Goal: Task Accomplishment & Management: Complete application form

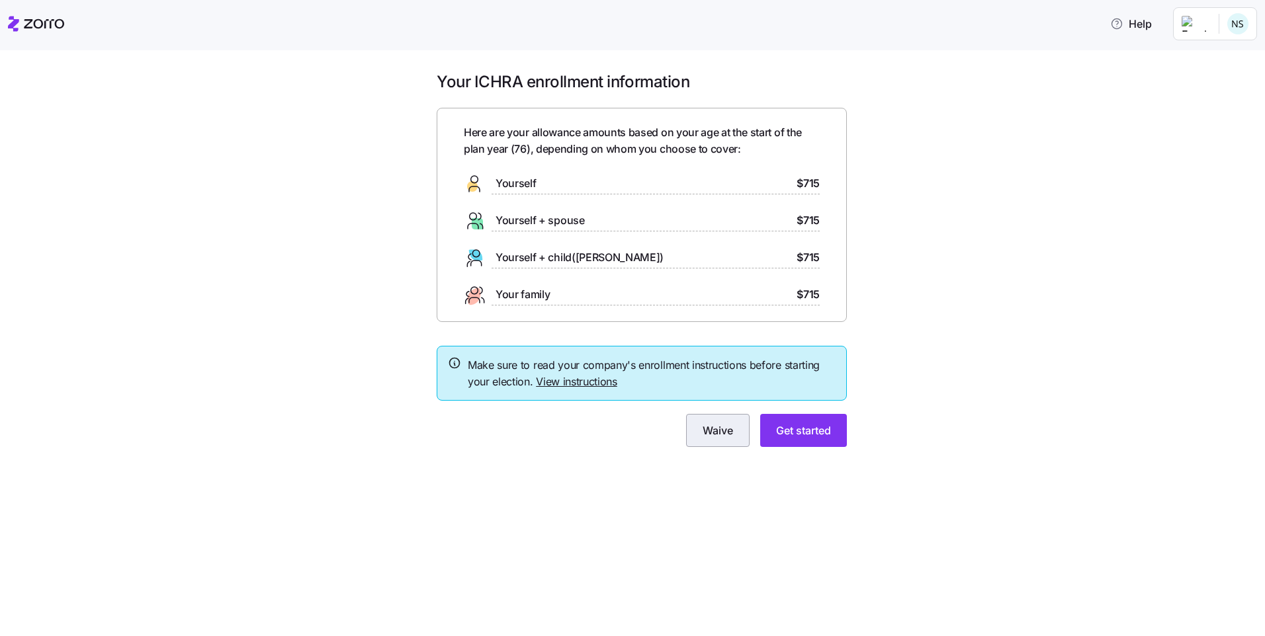
click at [722, 435] on span "Waive" at bounding box center [717, 431] width 30 height 16
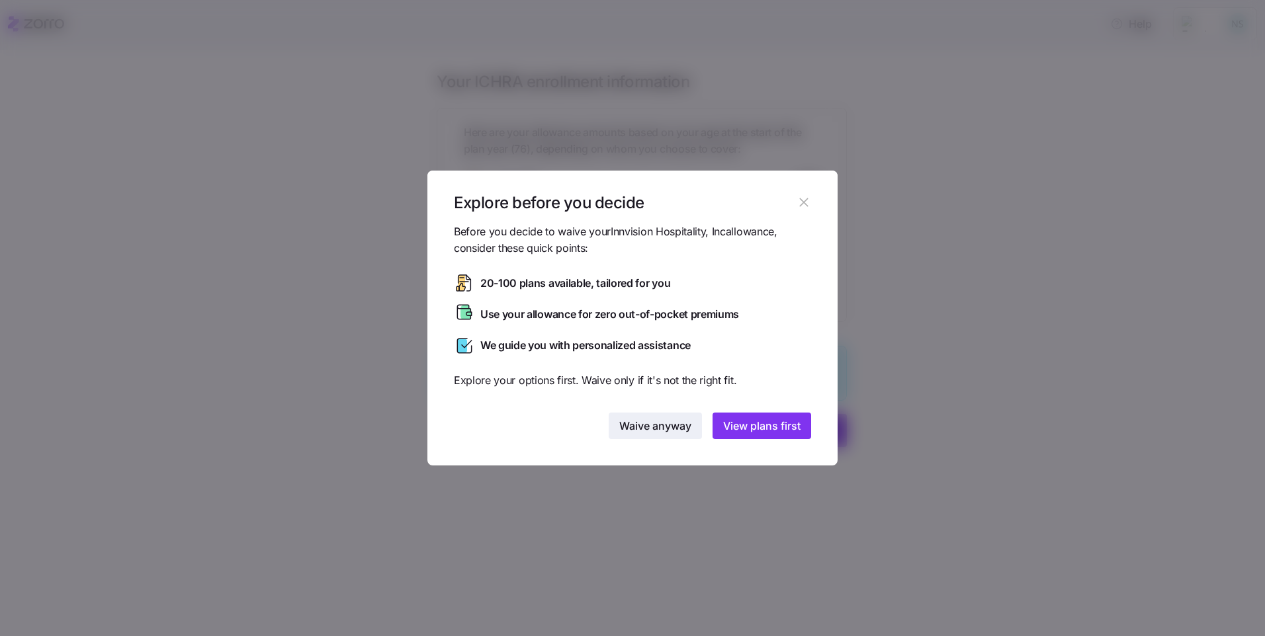
click at [654, 428] on span "Waive anyway" at bounding box center [655, 426] width 72 height 16
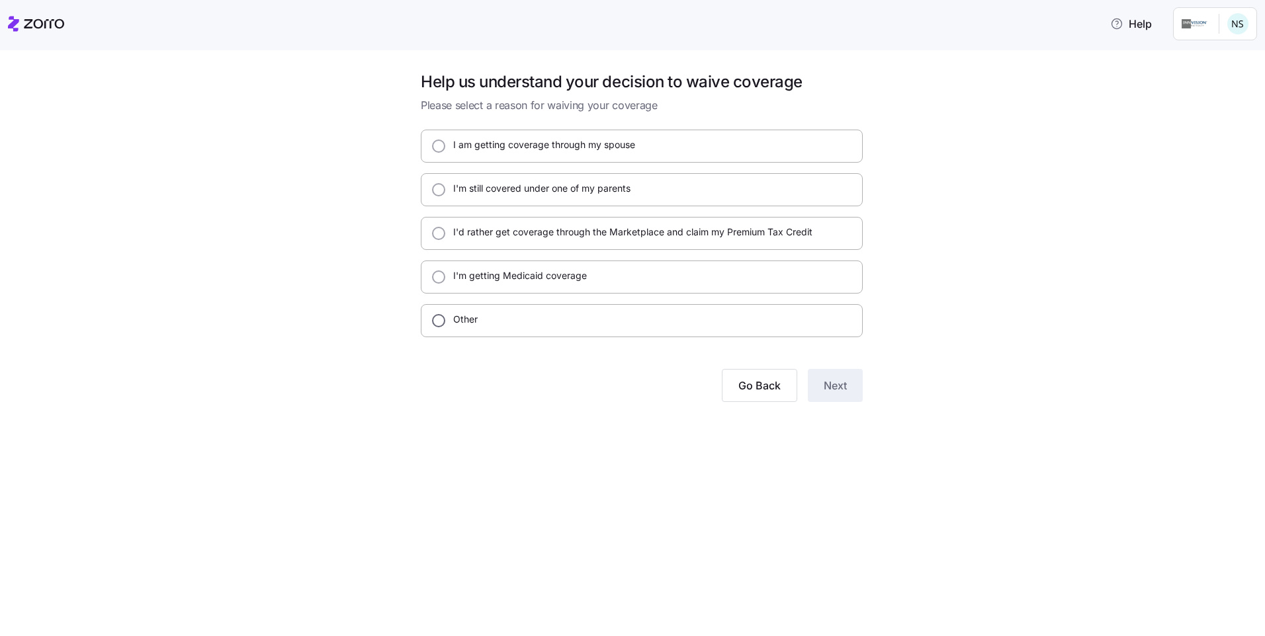
click at [441, 323] on input "Other" at bounding box center [438, 320] width 13 height 13
radio input "true"
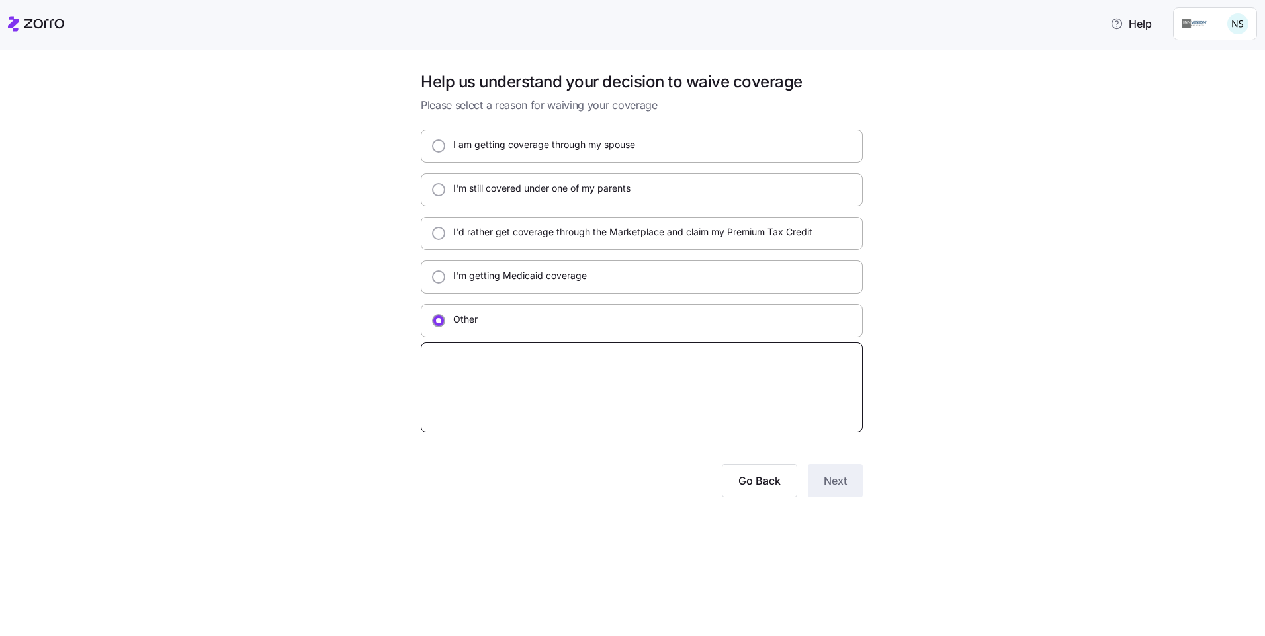
click at [445, 357] on textarea at bounding box center [642, 388] width 442 height 90
type textarea "x"
type textarea "M"
type textarea "x"
type textarea "Me"
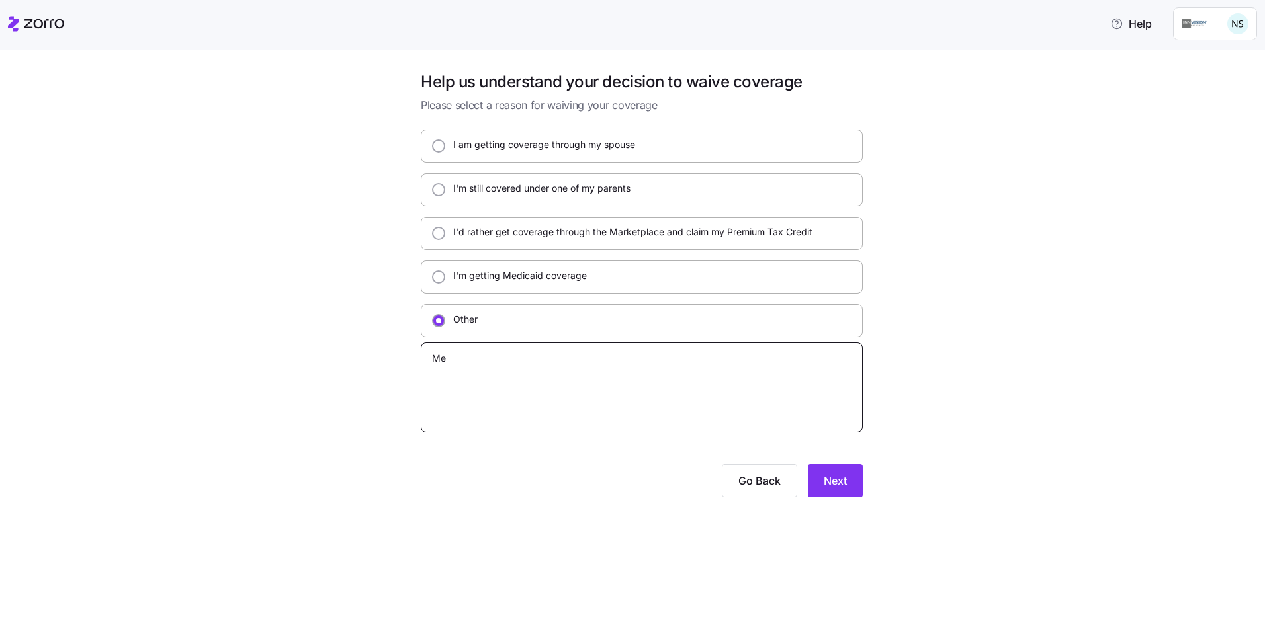
type textarea "x"
type textarea "Med"
type textarea "x"
type textarea "Medi"
type textarea "x"
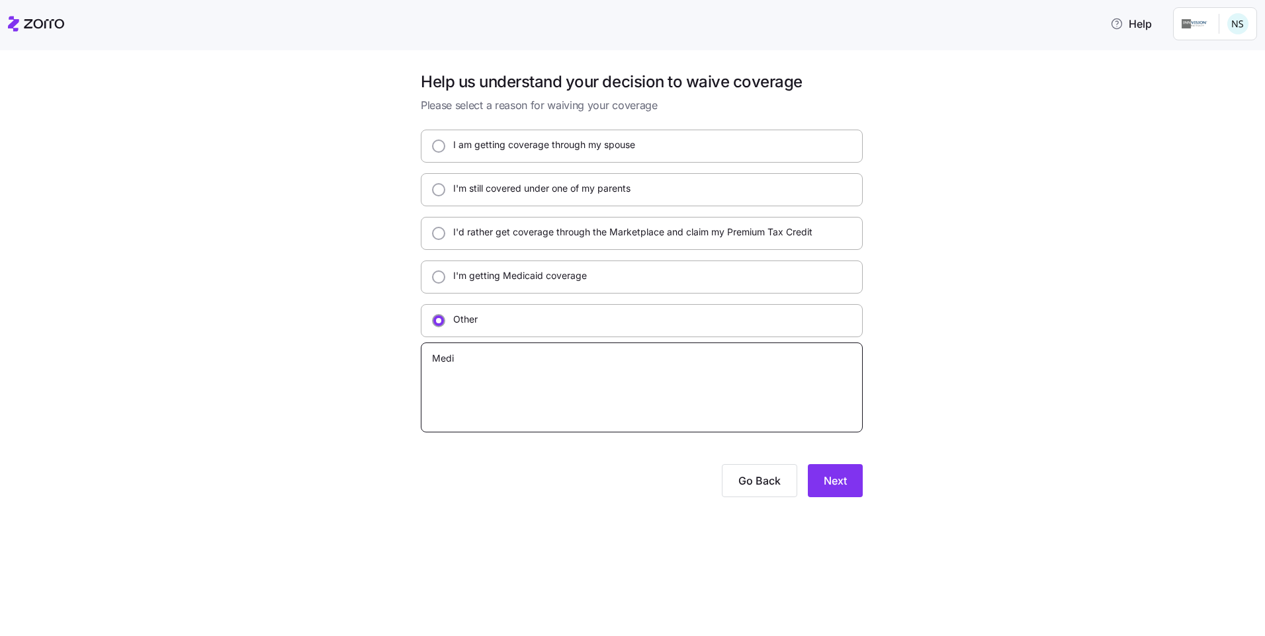
type textarea "Medic"
type textarea "x"
type textarea "Medica"
type textarea "x"
type textarea "Medicar"
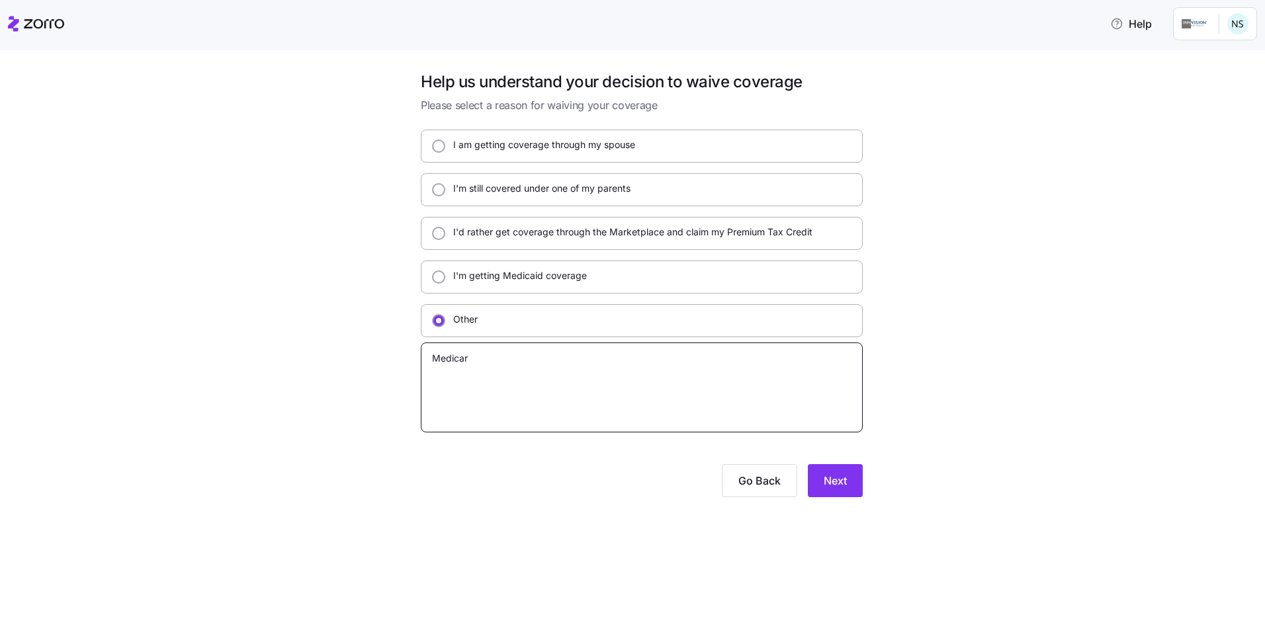
type textarea "x"
type textarea "Medicare"
type textarea "x"
type textarea "Medicare"
type textarea "x"
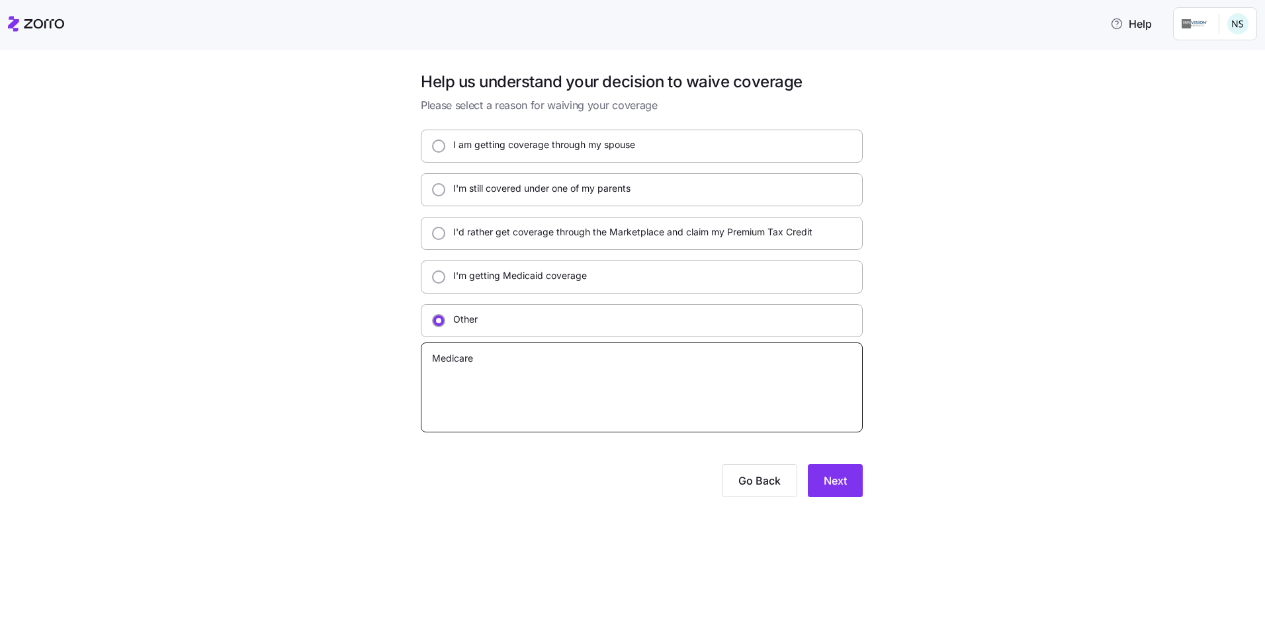
type textarea "Medicare a"
type textarea "x"
type textarea "Medicare an"
type textarea "x"
type textarea "Medicare and"
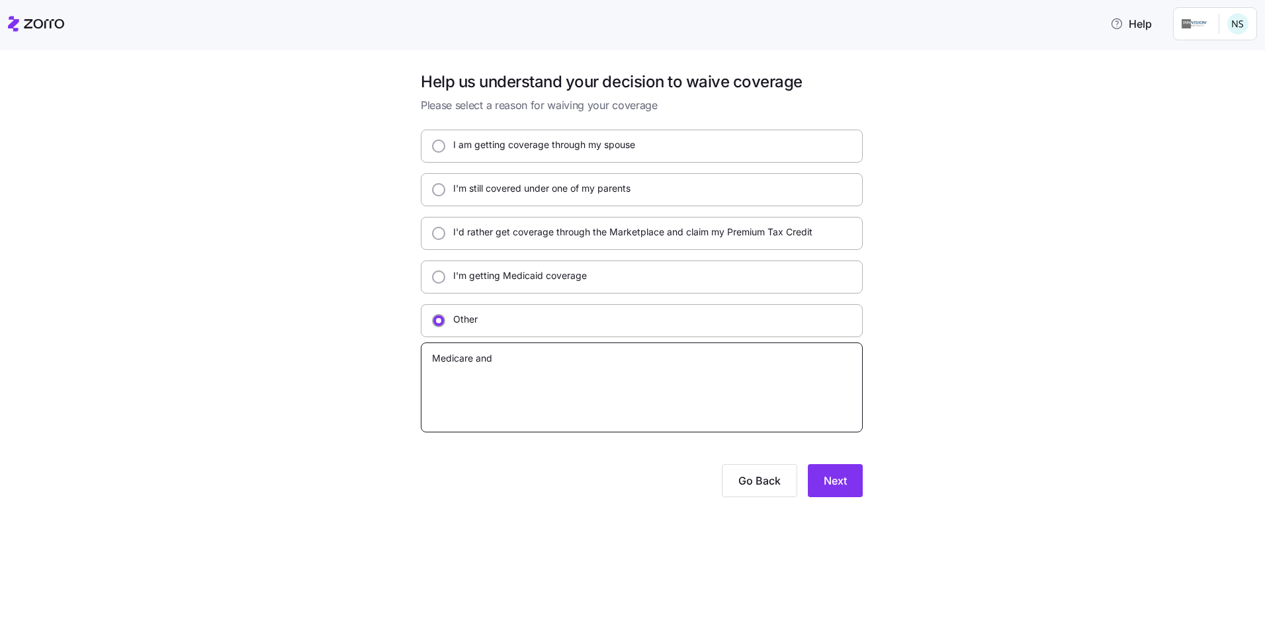
type textarea "x"
type textarea "Medicare and"
type textarea "x"
type textarea "Medicare and B"
type textarea "x"
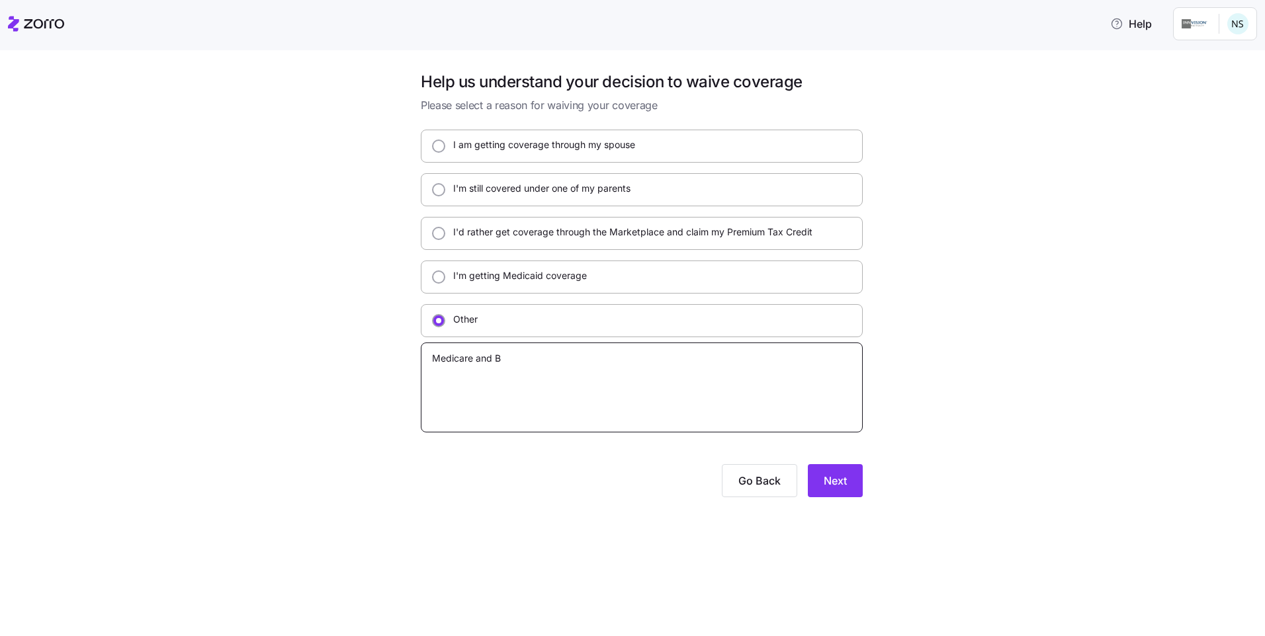
type textarea "Medicare and Bl"
type textarea "x"
type textarea "Medicare and Blu"
type textarea "x"
type textarea "Medicare and Blue"
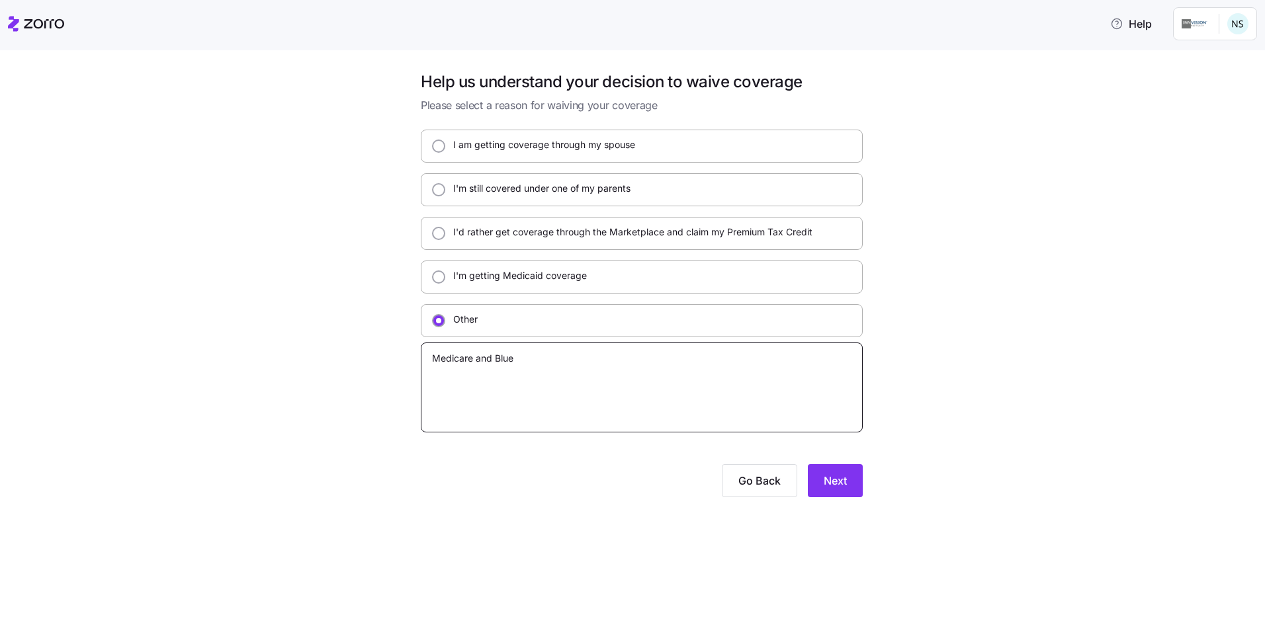
type textarea "x"
type textarea "Medicare and Blue"
type textarea "x"
type textarea "Medicare and Blue C"
type textarea "x"
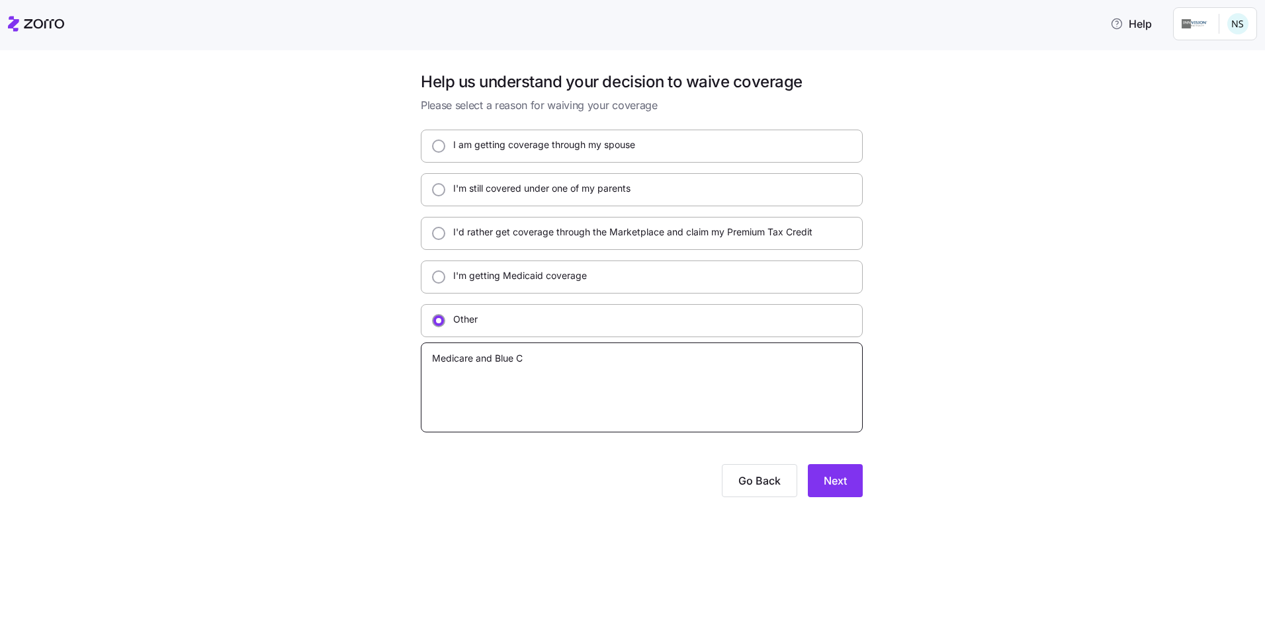
type textarea "Medicare and Blue Cr"
type textarea "x"
type textarea "Medicare and Blue Cro"
type textarea "x"
type textarea "Medicare and Blue Cros"
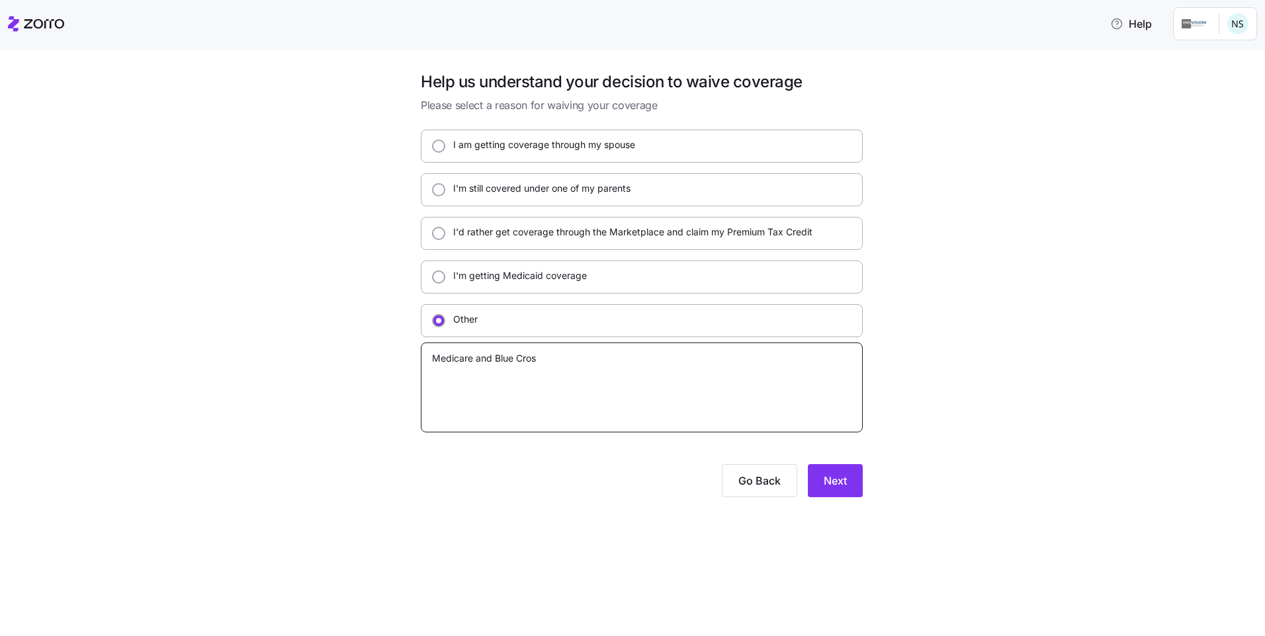
type textarea "x"
type textarea "Medicare and Blue Cross"
type textarea "x"
type textarea "Medicare and Blue Cross"
type textarea "x"
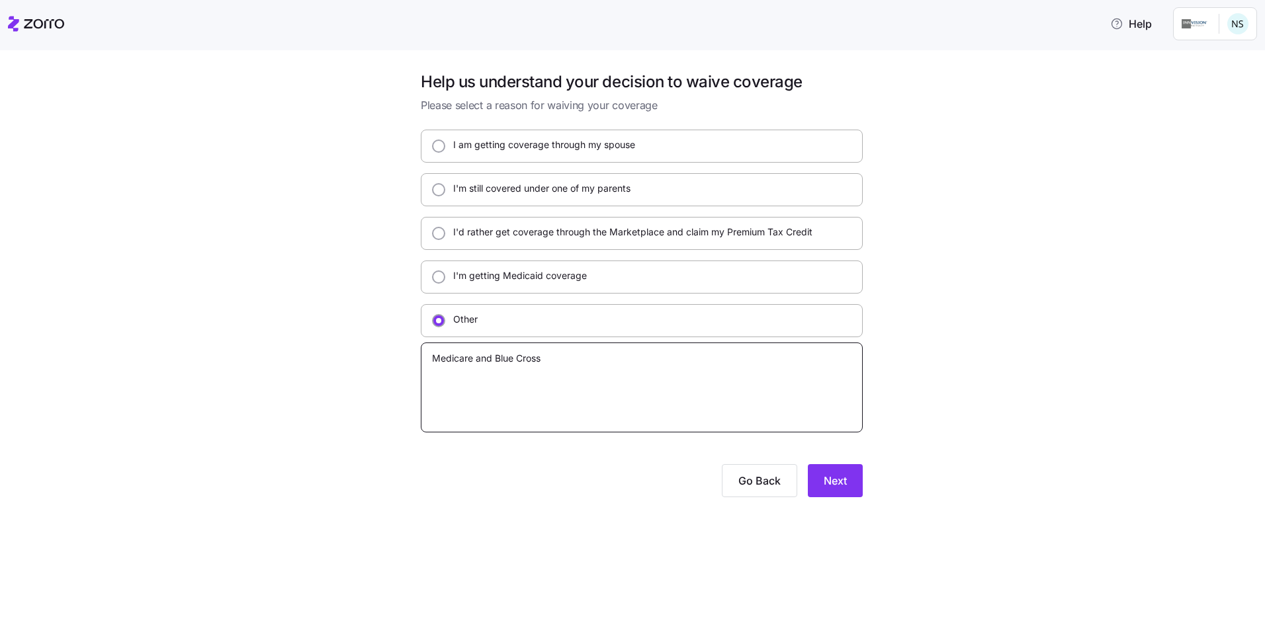
type textarea "Medicare and Blue Cross B"
type textarea "x"
type textarea "Medicare and Blue [PERSON_NAME]"
type textarea "x"
type textarea "Medicare and Blue Cross Blu"
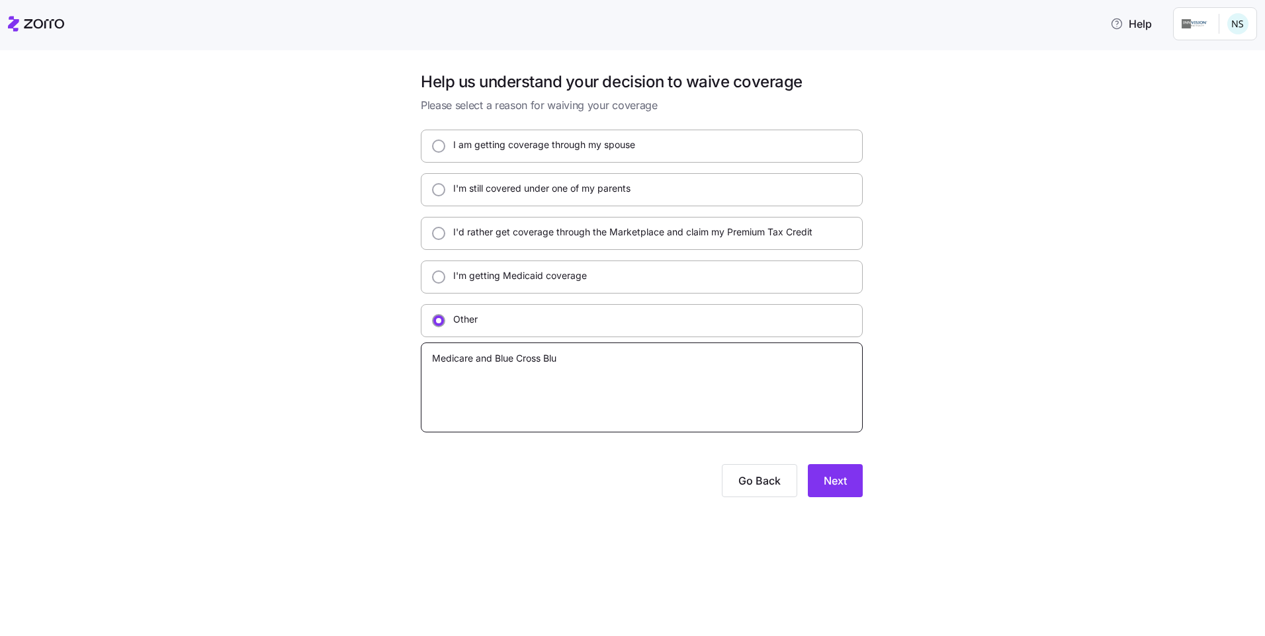
type textarea "x"
type textarea "Medicare and Blue Cross Blue"
type textarea "x"
type textarea "Medicare and Blue Cross Blue"
type textarea "x"
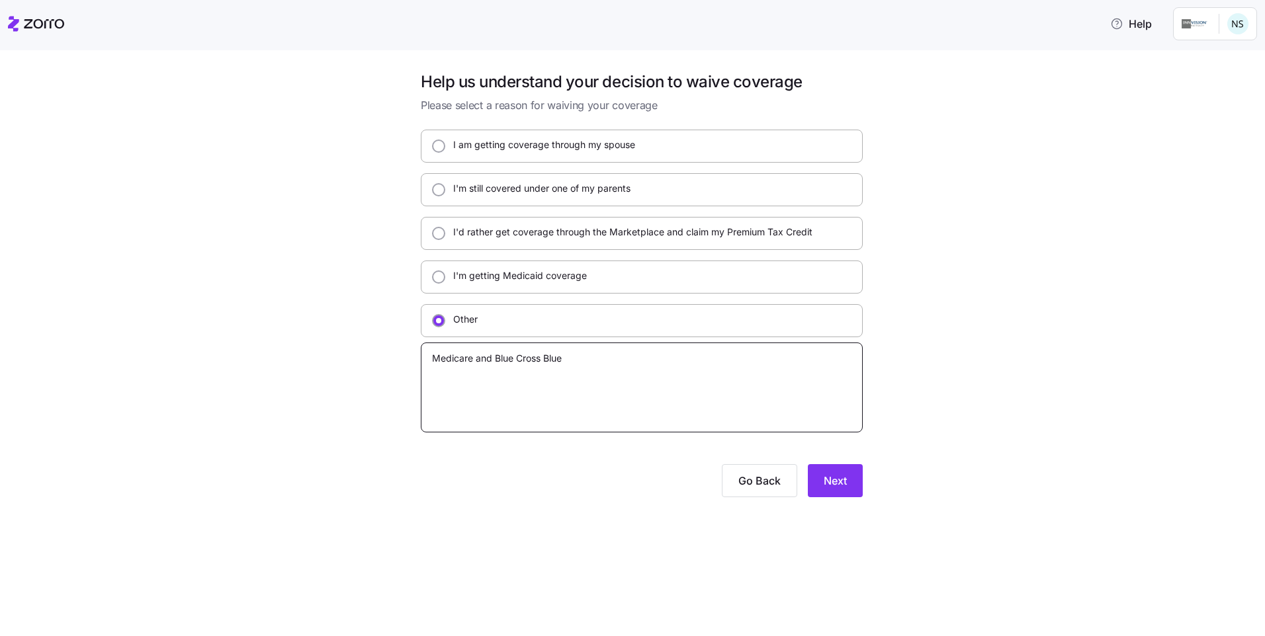
type textarea "Medicare and Blue Cross Blue S"
type textarea "x"
type textarea "Medicare and Blue Cross Blue Sh"
type textarea "x"
type textarea "Medicare and Blue Cross Blue Shi"
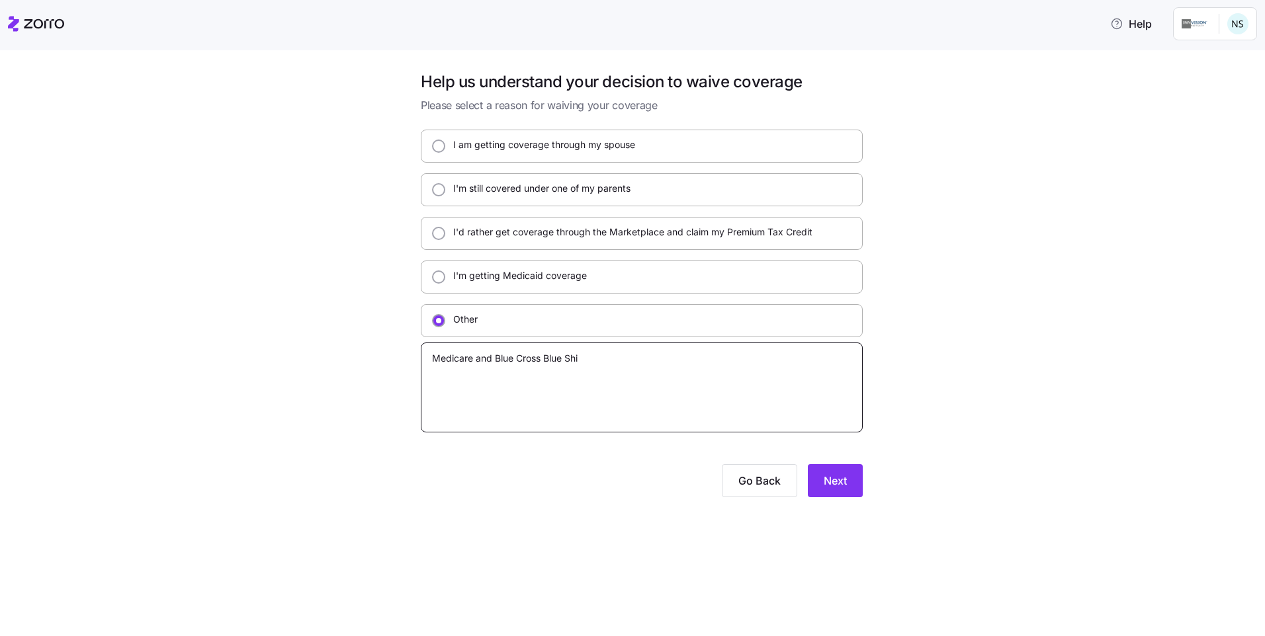
type textarea "x"
type textarea "Medicare and Blue Cross Blue Shie"
type textarea "x"
type textarea "Medicare and Blue Cross Blue [PERSON_NAME]"
type textarea "x"
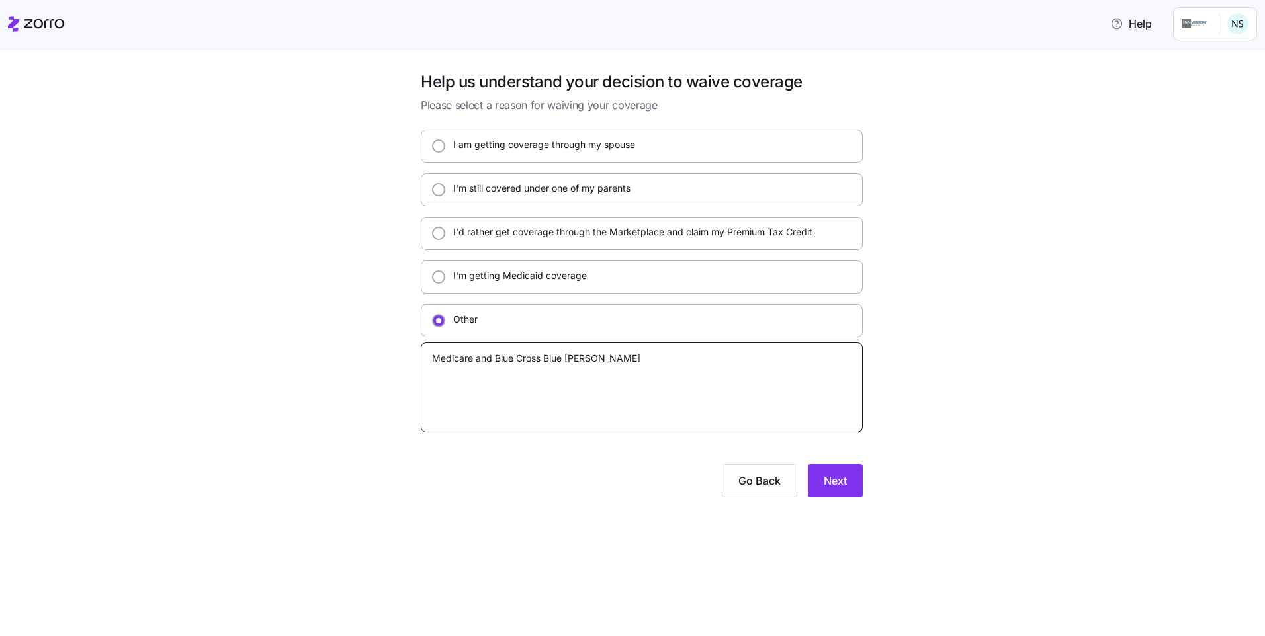
type textarea "Medicare and Blue Cross Blue Shield"
click at [428, 356] on textarea "Medicare and Blue Cross Blue Shield" at bounding box center [642, 388] width 442 height 90
type textarea "x"
type textarea "IMedicare and Blue Cross Blue Shield"
type textarea "x"
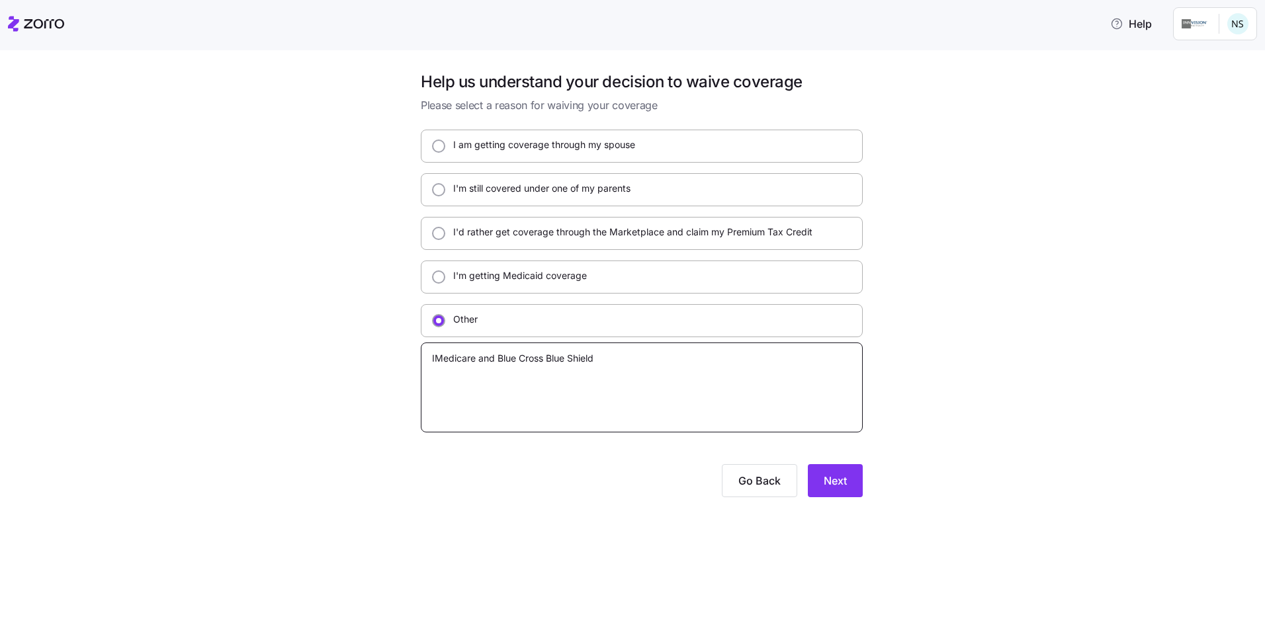
type textarea "I Medicare and Blue Cross Blue Shield"
type textarea "x"
type textarea "I aMedicare and Blue Cross Blue Shield"
type textarea "x"
type textarea "I alMedicare and Blue Cross Blue Shield"
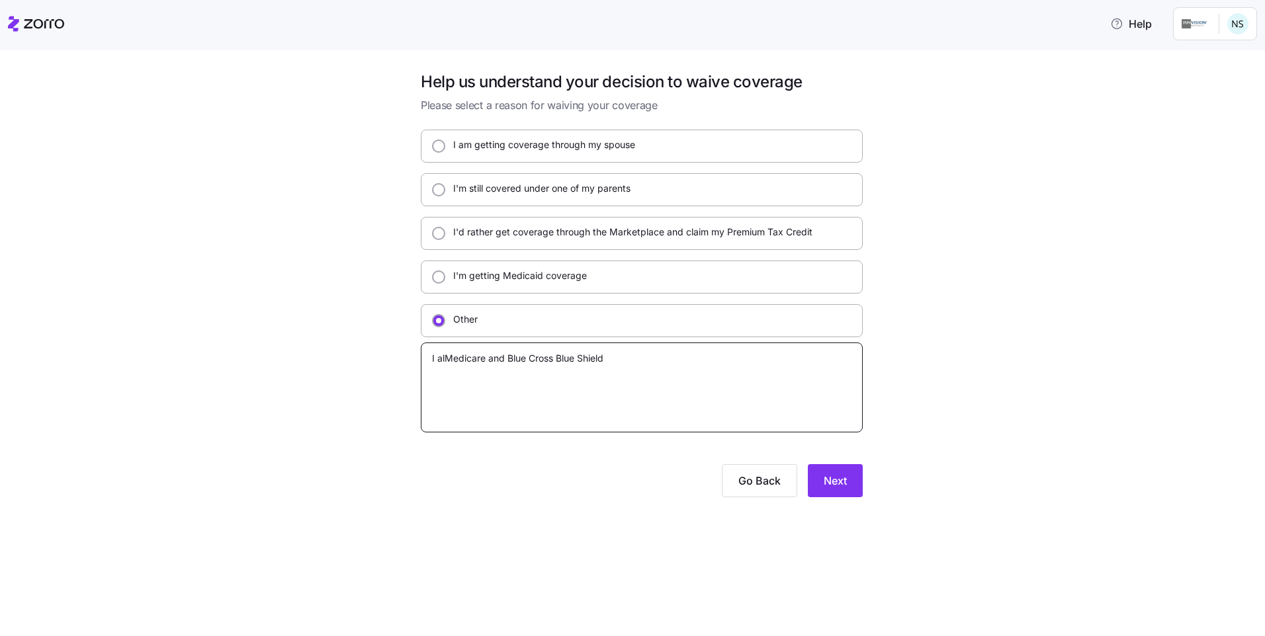
type textarea "x"
type textarea "I alrMedicare and Blue Cross Blue Shield"
type textarea "x"
type textarea "I alreMedicare and Blue Cross Blue Shield"
type textarea "x"
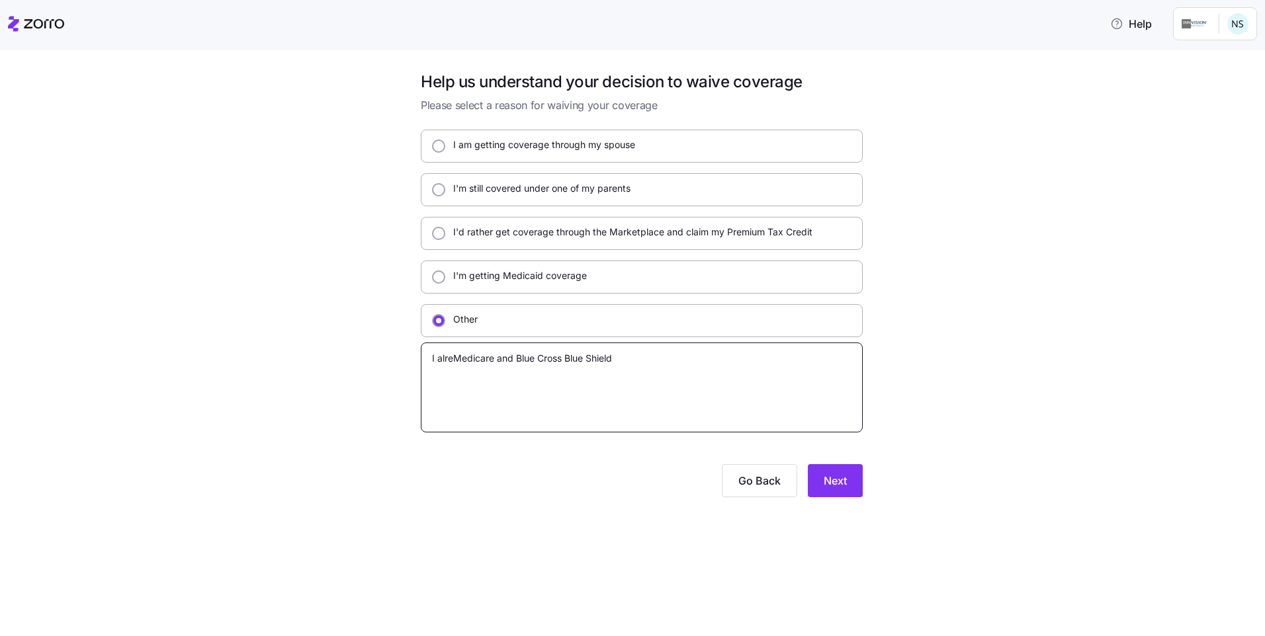
type textarea "I alreaMedicare and Blue Cross Blue Shield"
type textarea "x"
type textarea "I alreadMedicare and Blue Cross Blue Shield"
type textarea "x"
type textarea "I alreadyMedicare and Blue Cross Blue Shield"
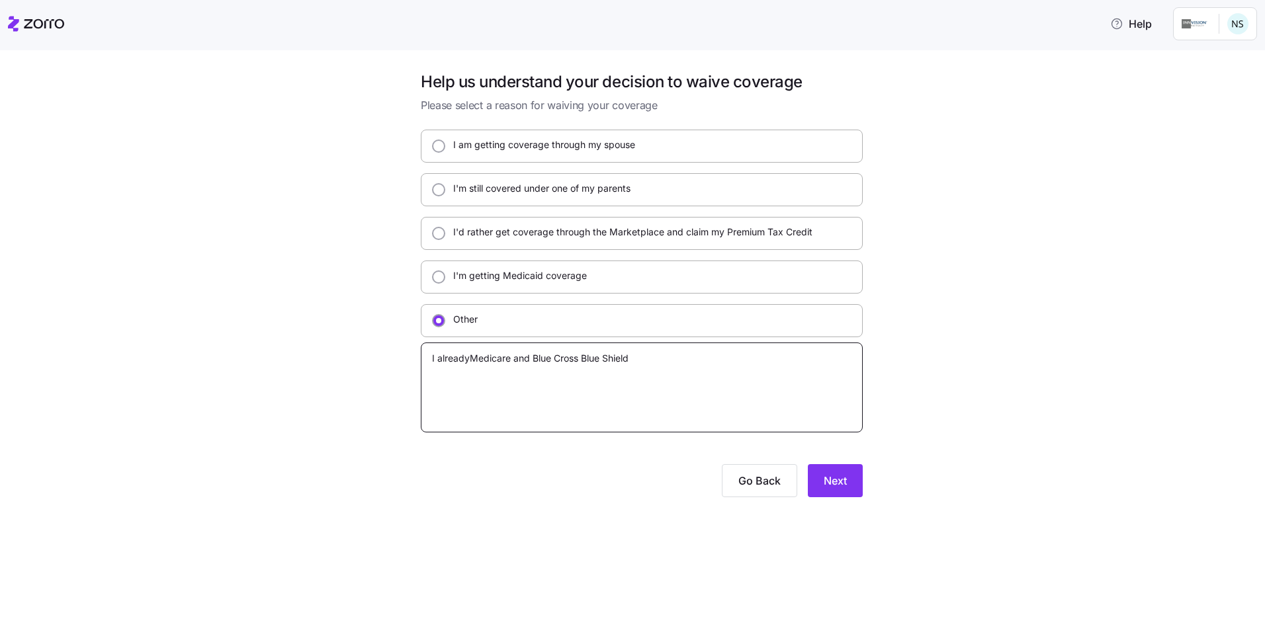
type textarea "x"
type textarea "I already Medicare and Blue Cross Blue Shield"
type textarea "x"
type textarea "I already hMedicare and Blue Cross Blue Shield"
type textarea "x"
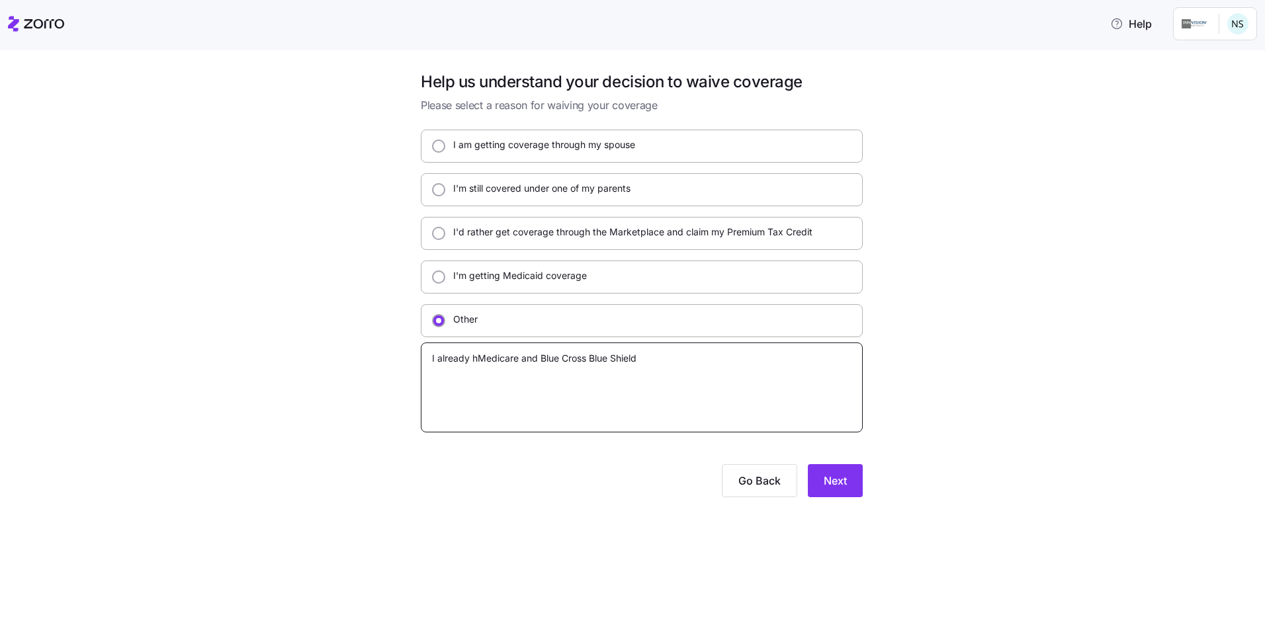
type textarea "I already haMedicare and Blue Cross Blue Shield"
type textarea "x"
type textarea "I already havMedicare and Blue Cross Blue Shield"
type textarea "x"
type textarea "I already haveMedicare and Blue Cross Blue Shield"
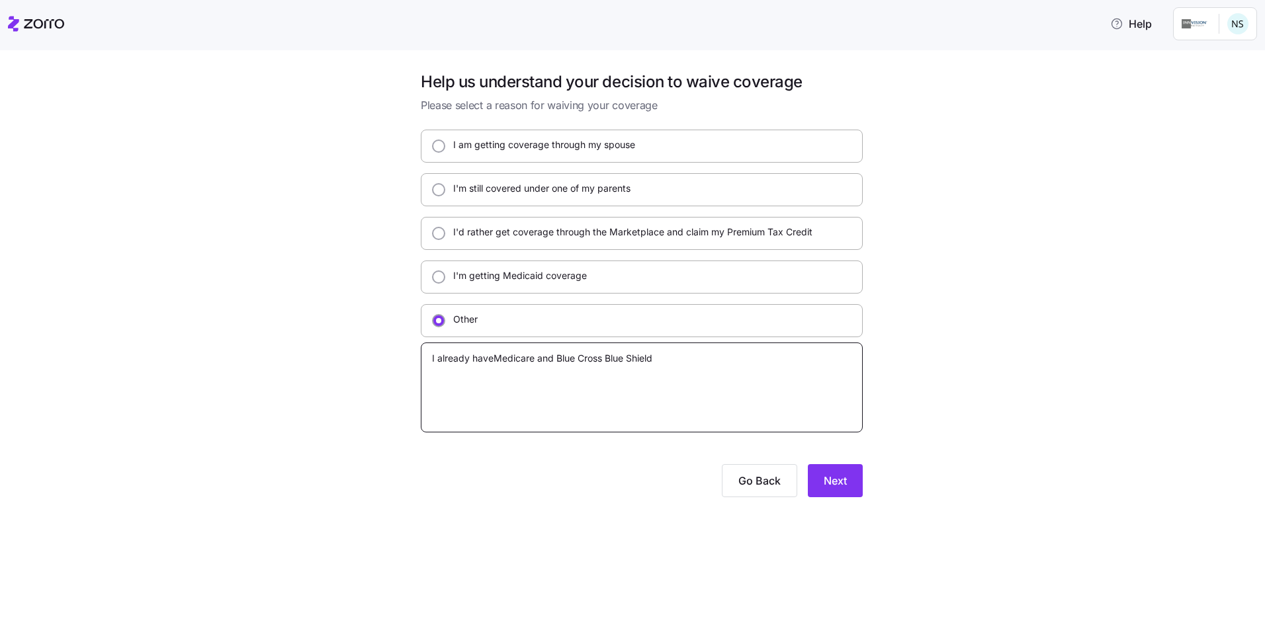
type textarea "x"
type textarea "I already have Medicare and Blue Cross Blue Shield"
click at [679, 361] on textarea "I already have Medicare and Blue Cross Blue Shield" at bounding box center [642, 388] width 442 height 90
type textarea "x"
type textarea "I already have Medicare and Blue Cross Blue Shield"
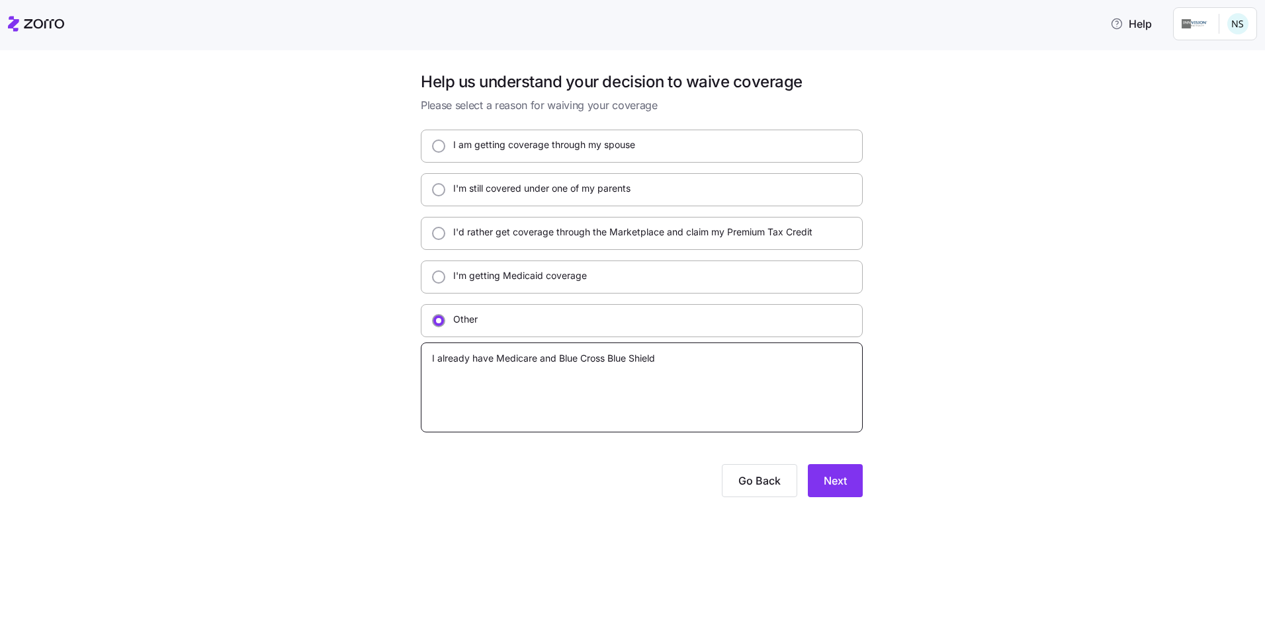
type textarea "x"
type textarea "I already have Medicare and Blue Cross Blue Shield O"
type textarea "x"
type textarea "I already have Medicare and Blue Cross Blue Shield Of"
type textarea "x"
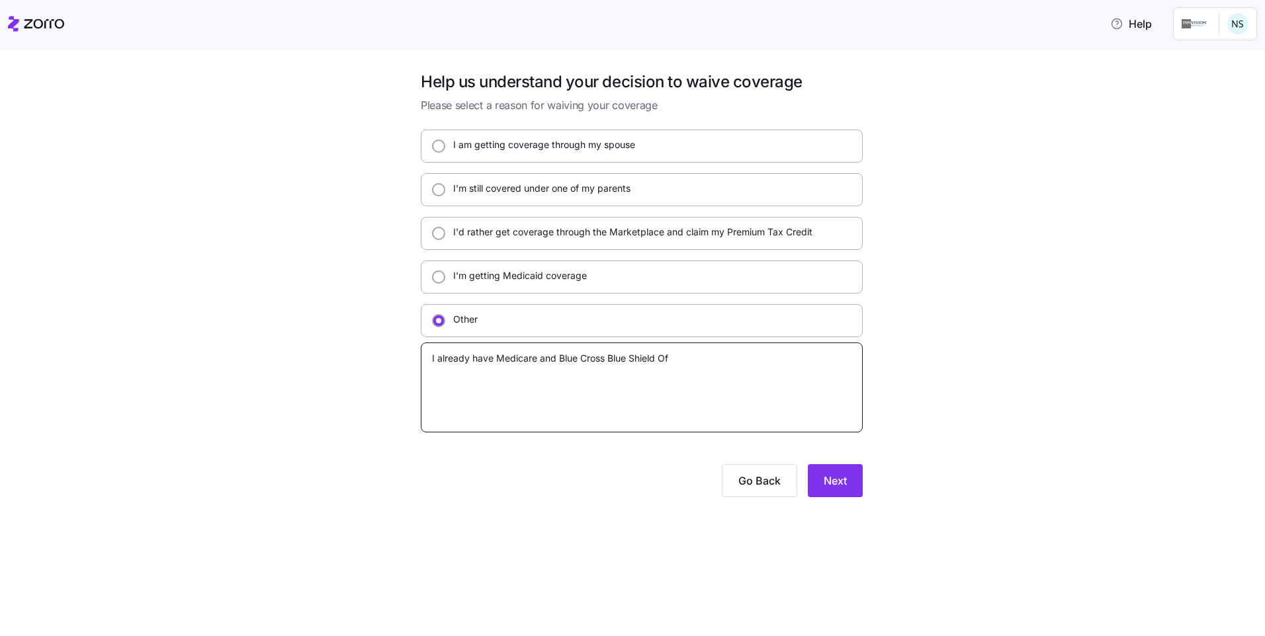
type textarea "I already have Medicare and Blue Cross Blue Shield Of"
type textarea "x"
type textarea "I already have Medicare and Blue Cross Blue Shield Of T"
type textarea "x"
type textarea "I already have Medicare and Blue Cross Blue Shield Of Te"
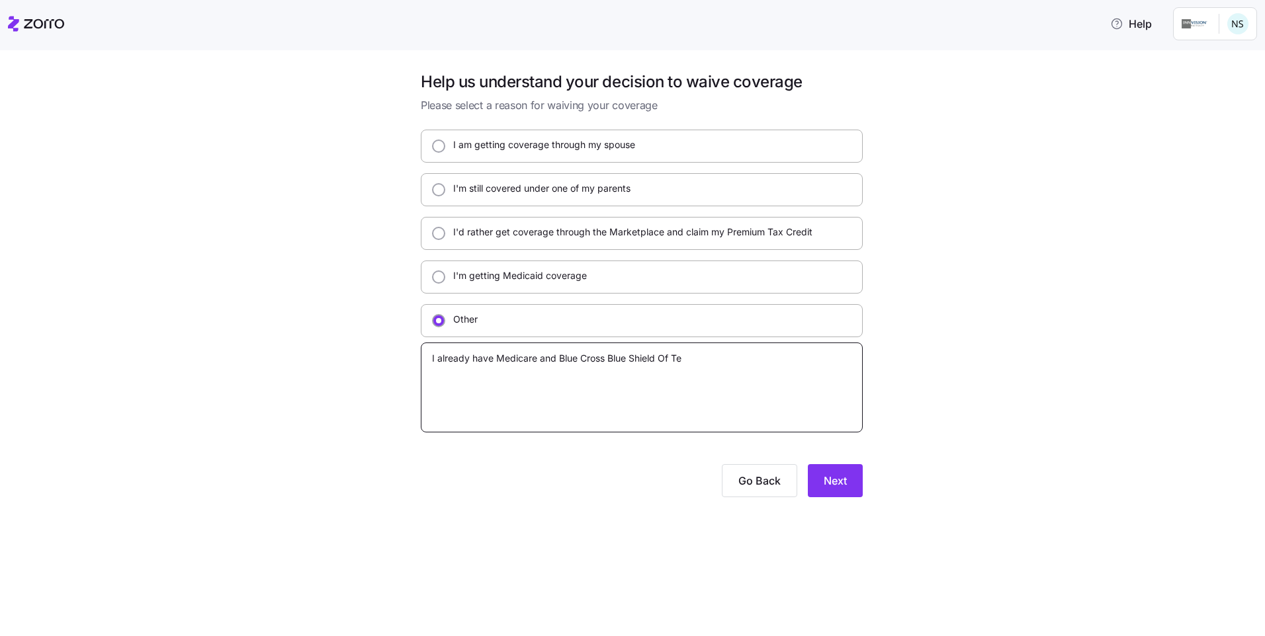
type textarea "x"
type textarea "I already have Medicare and Blue Cross Blue Shield Of Ten"
type textarea "x"
type textarea "I already have Medicare and Blue Cross Blue Shield Of Tenn"
type textarea "x"
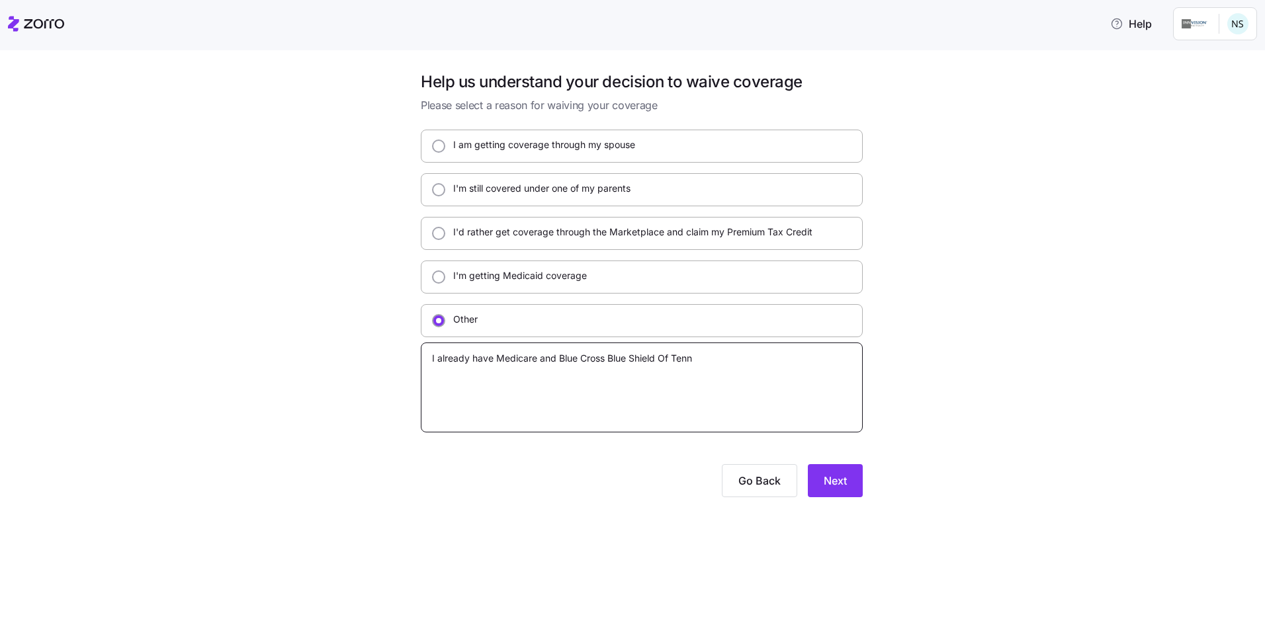
type textarea "I already have Medicare and Blue Cross Blue Shield Of Tenne"
type textarea "x"
type textarea "I already have Medicare and Blue Cross Blue Shield Of Tennes"
type textarea "x"
type textarea "I already have Medicare and Blue Cross Blue Shield Of Tenness"
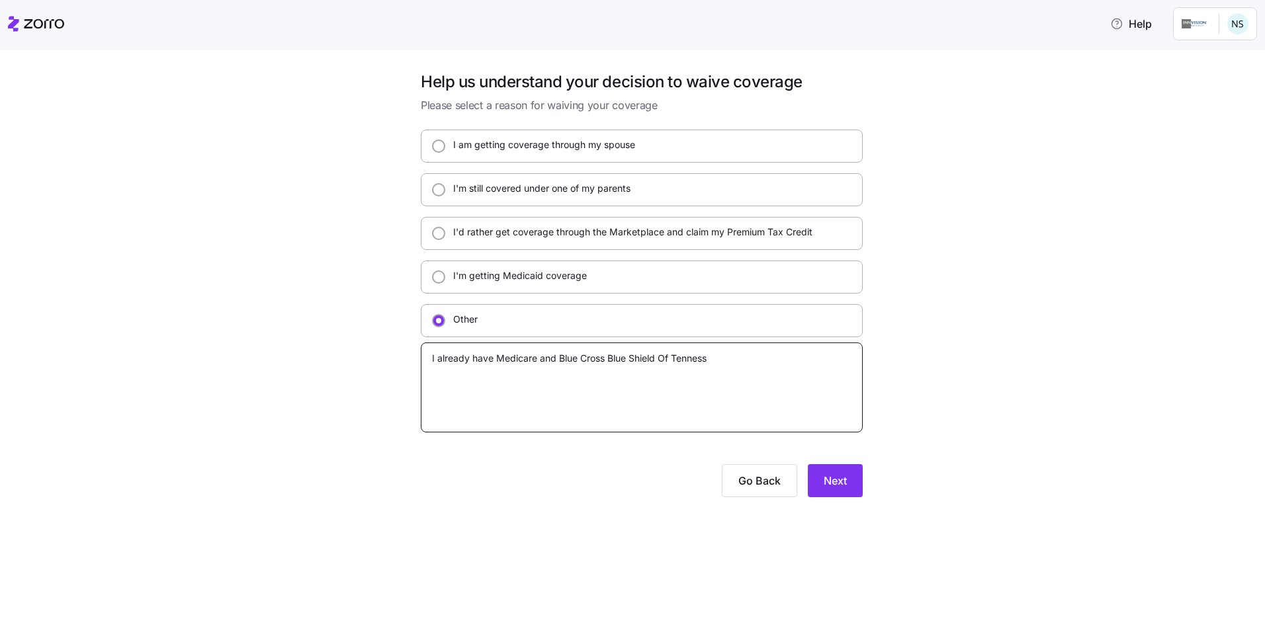
type textarea "x"
type textarea "I already have Medicare and Blue Cross Blue Shield Of Tennesse"
type textarea "x"
type textarea "I already have Medicare and Blue Cross Blue Shield Of [US_STATE]"
click at [830, 481] on span "Next" at bounding box center [835, 481] width 23 height 16
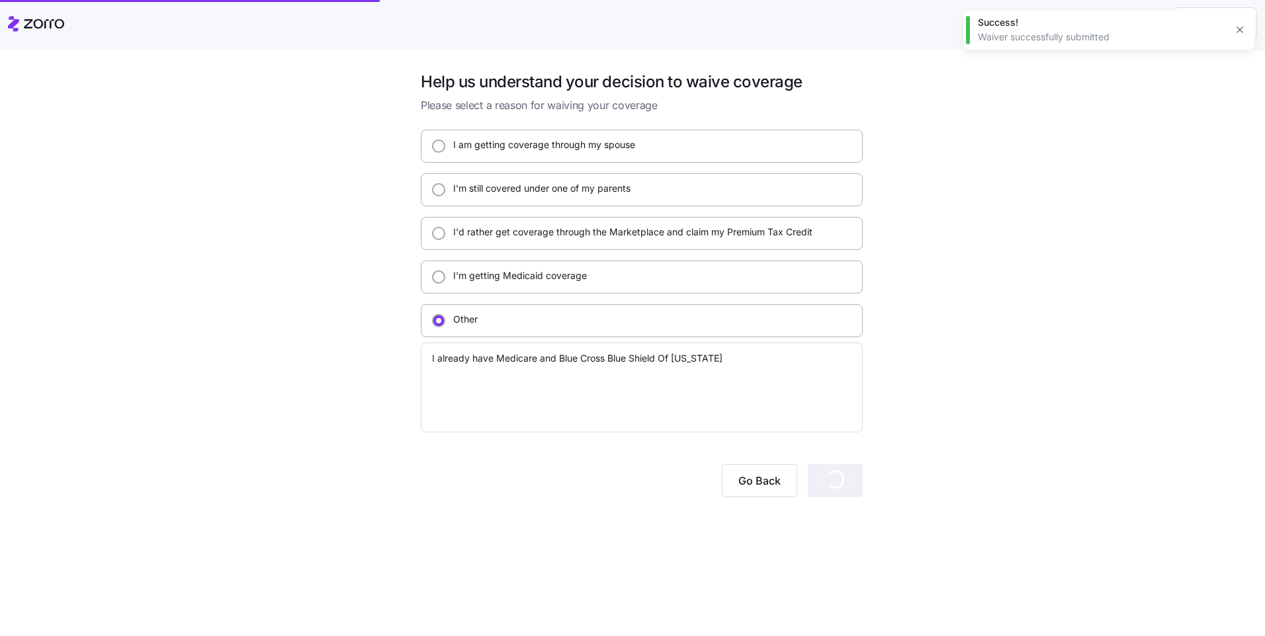
type textarea "x"
